Goal: Check status: Check status

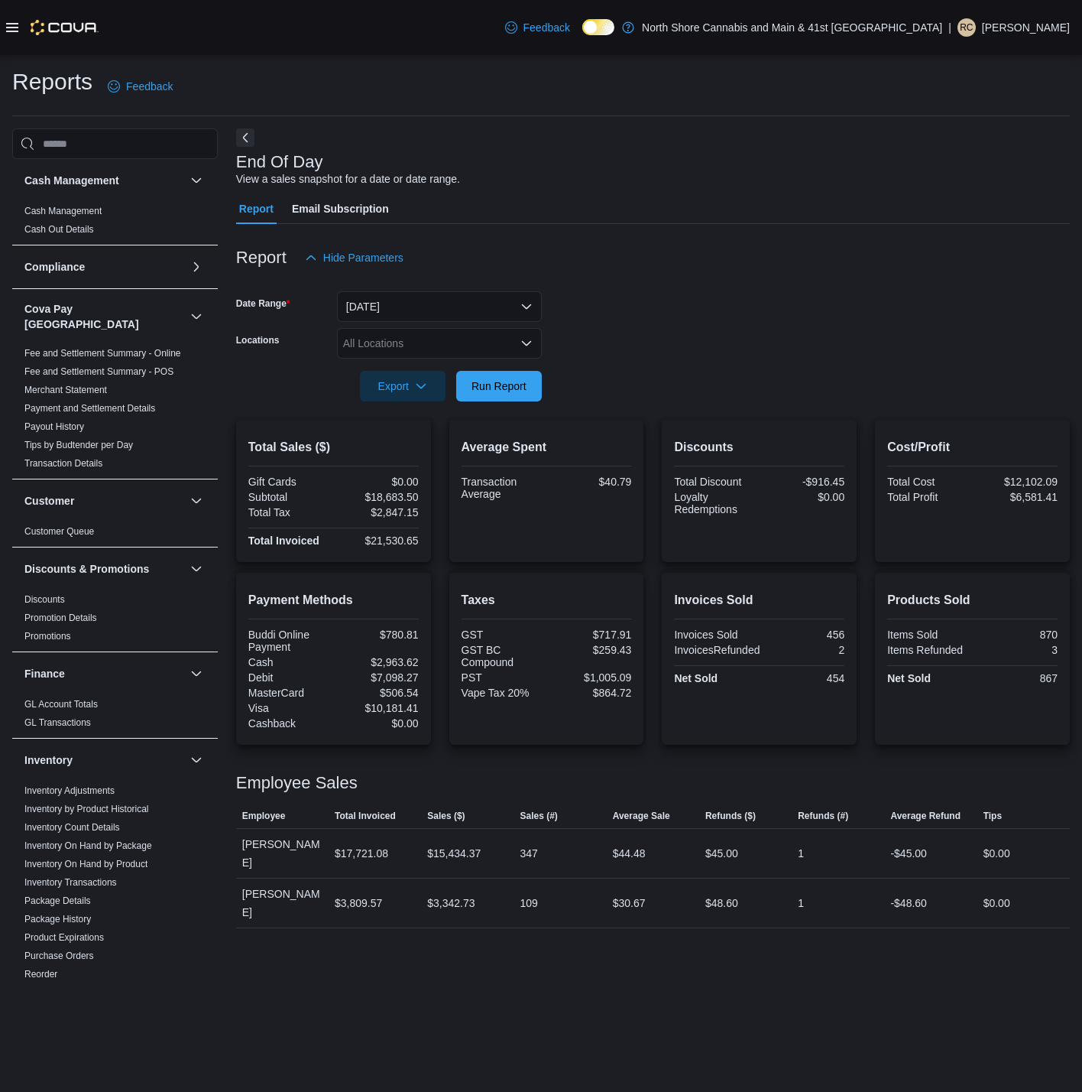
click at [450, 347] on div "All Locations" at bounding box center [439, 343] width 205 height 31
click at [463, 413] on div "[STREET_ADDRESS]" at bounding box center [439, 413] width 187 height 15
click at [582, 399] on form "Date Range Today Locations 5707 Main St. Combo box. Selected. 5707 Main St.. Pr…" at bounding box center [653, 337] width 834 height 128
click at [532, 399] on span "Run Report" at bounding box center [499, 385] width 67 height 31
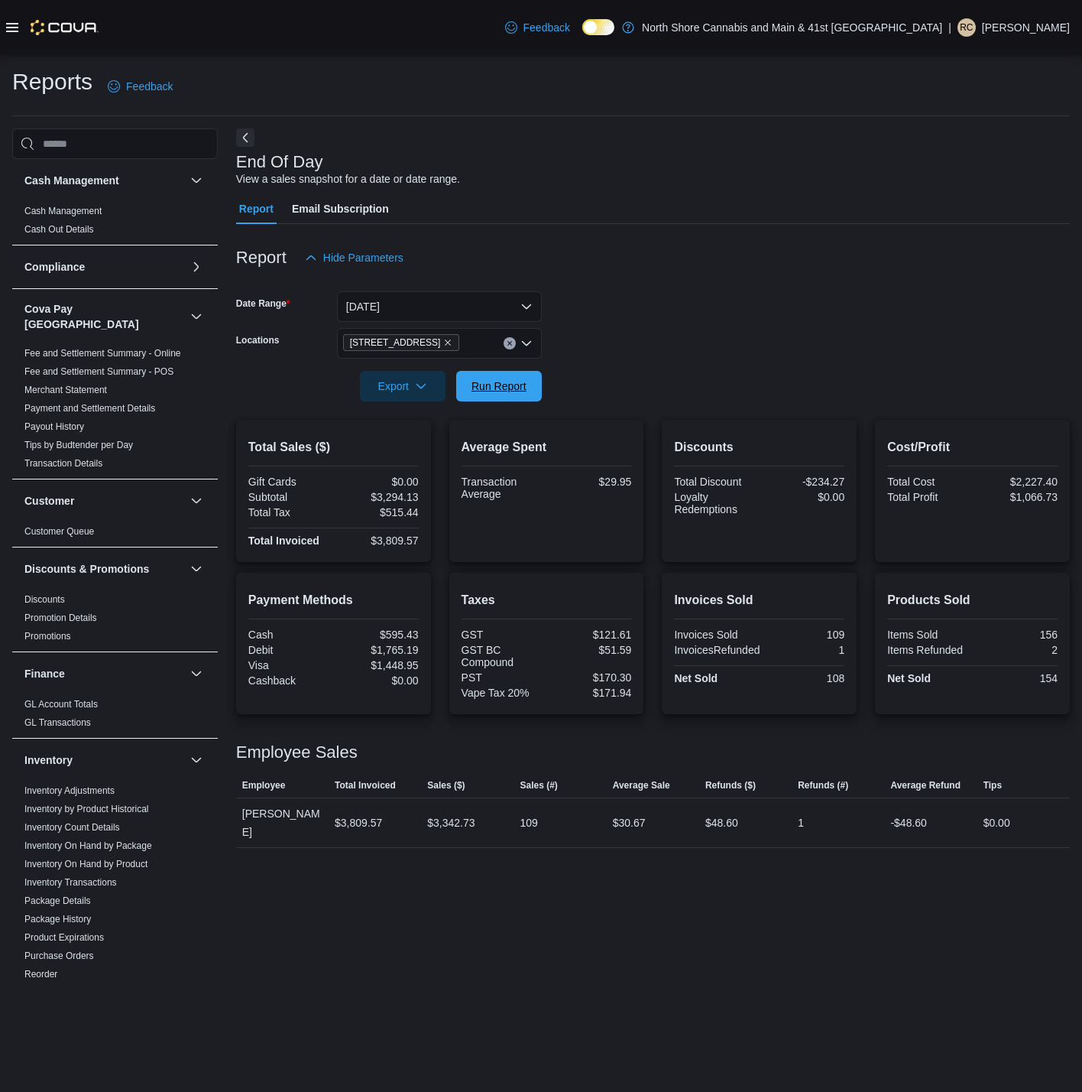
drag, startPoint x: 503, startPoint y: 384, endPoint x: 1076, endPoint y: 634, distance: 624.7
click at [503, 384] on span "Run Report" at bounding box center [499, 385] width 55 height 15
